Goal: Task Accomplishment & Management: Complete application form

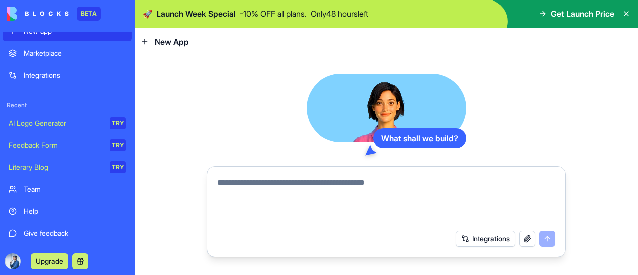
scroll to position [54, 0]
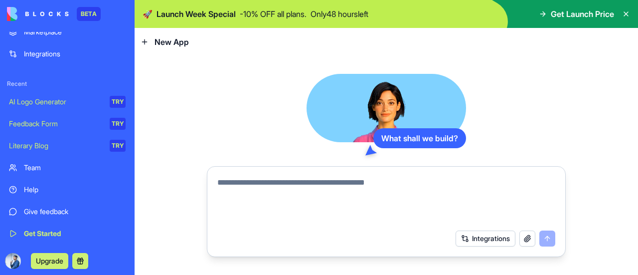
click at [39, 165] on div "Team" at bounding box center [75, 168] width 102 height 10
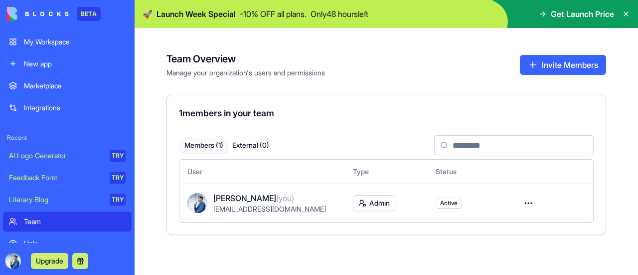
drag, startPoint x: 0, startPoint y: 14, endPoint x: 12, endPoint y: 8, distance: 13.4
click at [12, 8] on div "BETA My Workspace New app Marketplace Integrations Recent AI Logo Generator TRY…" at bounding box center [67, 137] width 135 height 275
click at [12, 8] on img at bounding box center [38, 14] width 62 height 14
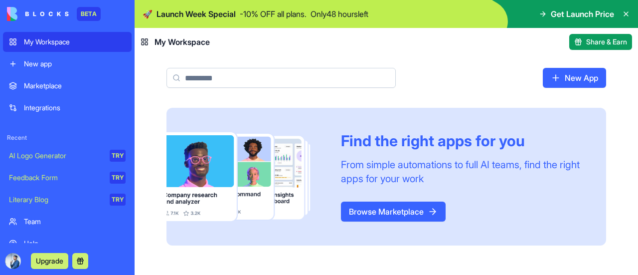
click at [12, 8] on img at bounding box center [38, 14] width 62 height 14
click at [393, 212] on link "Browse Marketplace" at bounding box center [393, 211] width 105 height 20
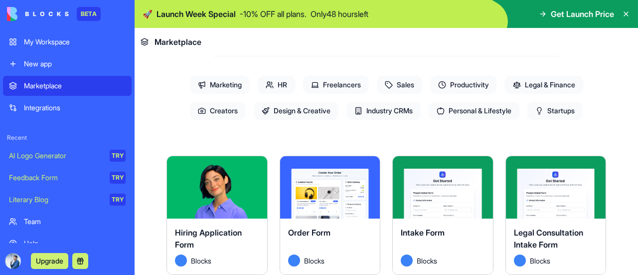
scroll to position [104, 0]
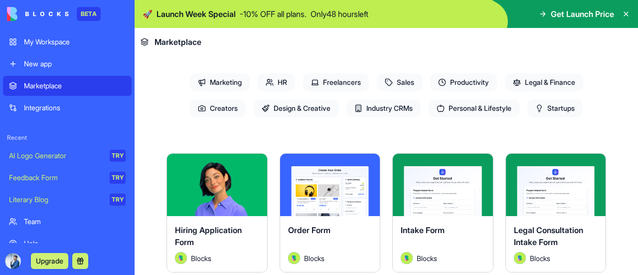
click at [219, 195] on div "Explore" at bounding box center [217, 185] width 100 height 62
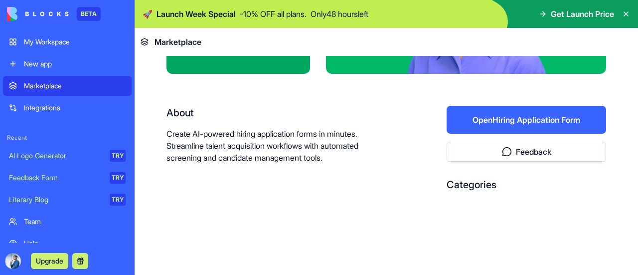
scroll to position [154, 0]
click at [481, 111] on button "Open Hiring Application Form" at bounding box center [527, 120] width 160 height 28
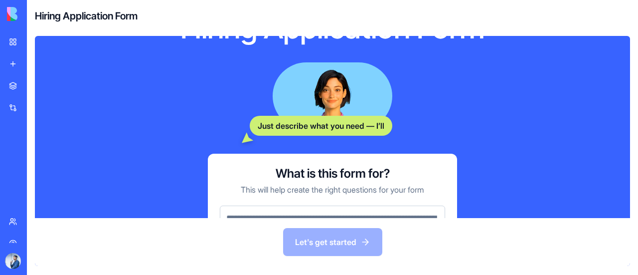
scroll to position [152, 0]
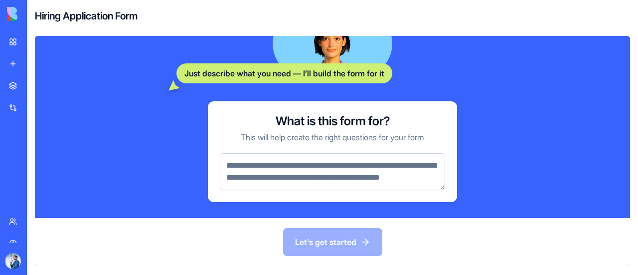
click at [336, 157] on textarea at bounding box center [332, 171] width 225 height 37
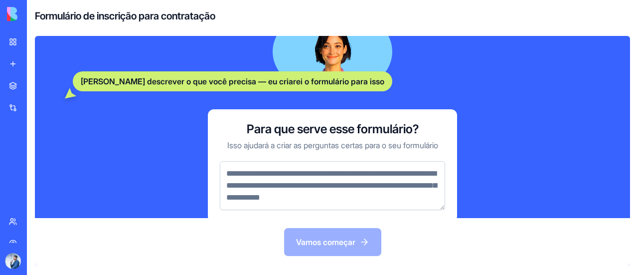
scroll to position [201, 0]
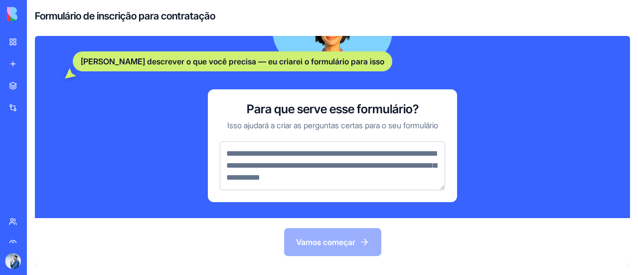
click at [327, 154] on textarea at bounding box center [332, 165] width 225 height 49
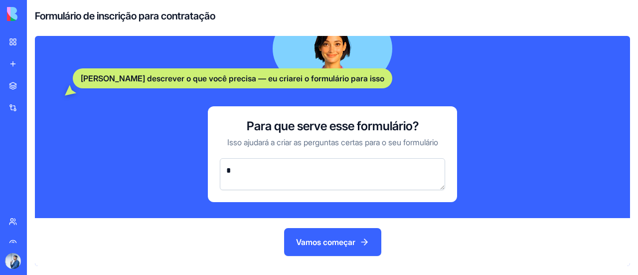
scroll to position [185, 0]
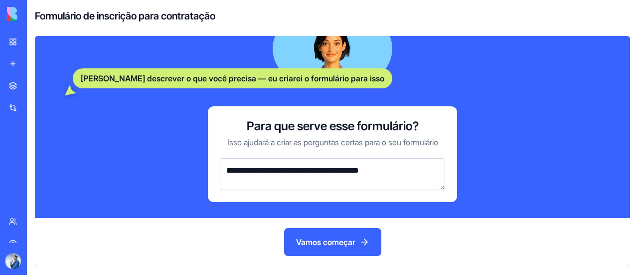
type textarea "**********"
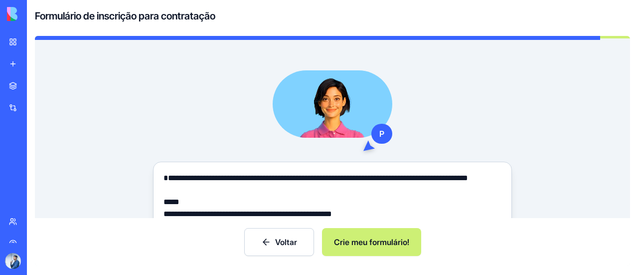
type textarea "**********"
click at [363, 244] on font "Crie meu formulário!" at bounding box center [371, 242] width 75 height 10
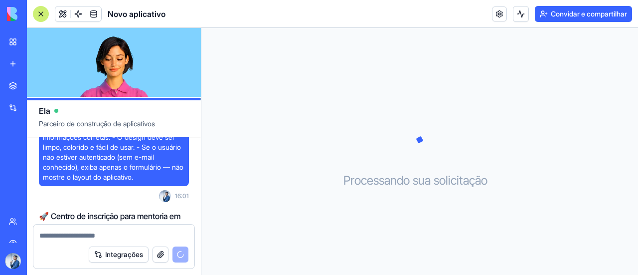
scroll to position [89, 0]
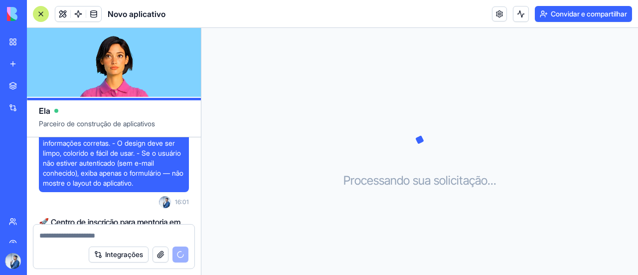
click at [8, 9] on img at bounding box center [38, 14] width 62 height 14
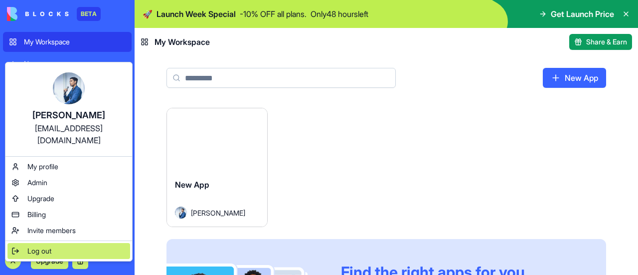
click at [52, 243] on div "Log out" at bounding box center [68, 251] width 123 height 16
